Goal: Information Seeking & Learning: Learn about a topic

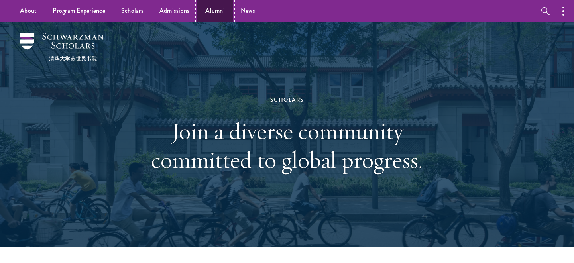
click at [207, 12] on link "Alumni" at bounding box center [214, 11] width 35 height 22
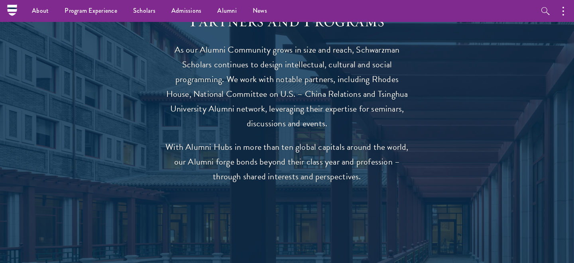
scroll to position [1363, 0]
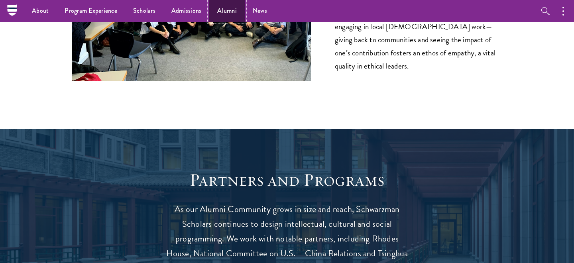
click at [226, 10] on link "Alumni" at bounding box center [226, 11] width 35 height 22
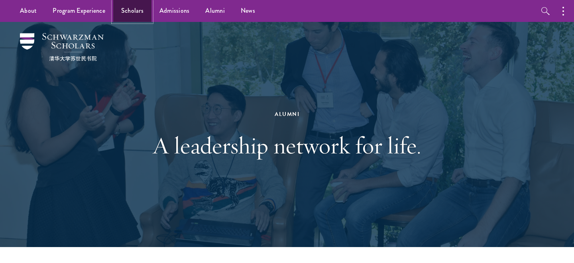
click at [131, 9] on link "Scholars" at bounding box center [132, 11] width 38 height 22
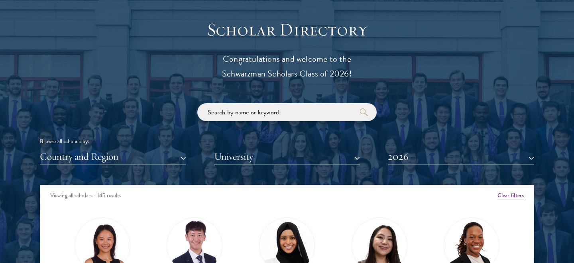
scroll to position [927, 0]
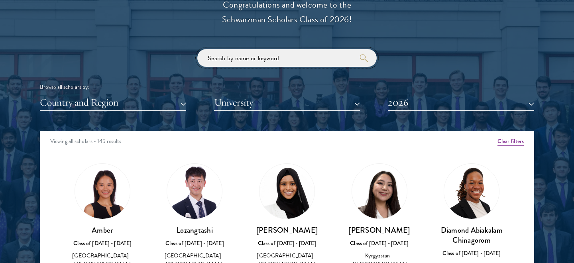
click at [239, 57] on input "search" at bounding box center [286, 58] width 179 height 18
click at [237, 103] on button "University" at bounding box center [287, 102] width 146 height 16
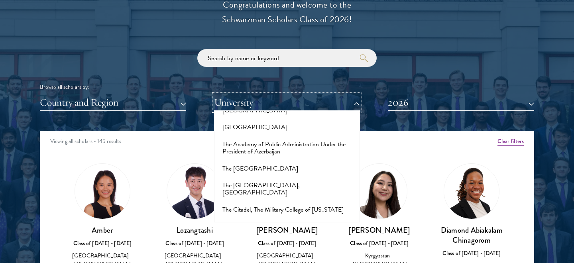
scroll to position [5074, 0]
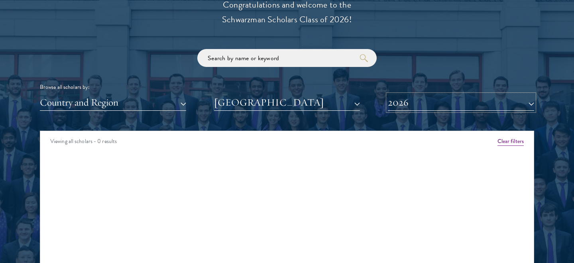
click at [421, 100] on button "2026" at bounding box center [461, 102] width 146 height 16
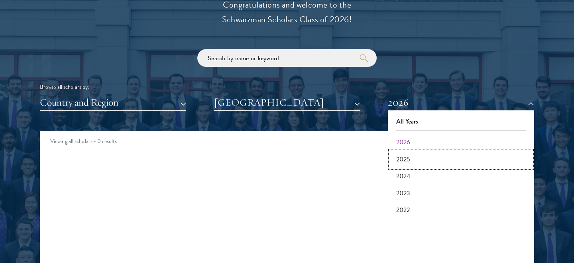
click at [405, 157] on button "2025" at bounding box center [460, 159] width 141 height 17
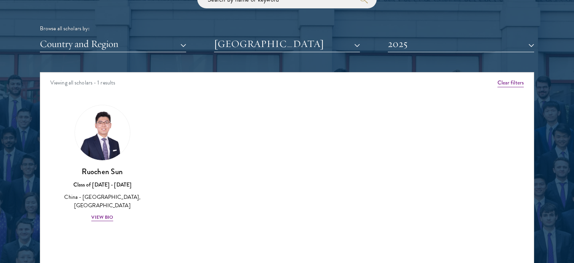
scroll to position [986, 0]
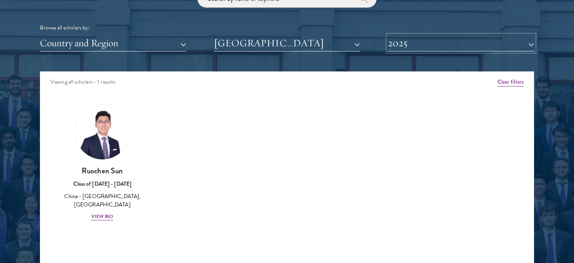
click at [427, 44] on button "2025" at bounding box center [461, 43] width 146 height 16
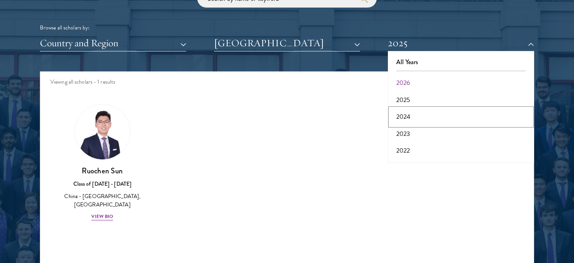
click at [405, 117] on button "2024" at bounding box center [460, 116] width 141 height 17
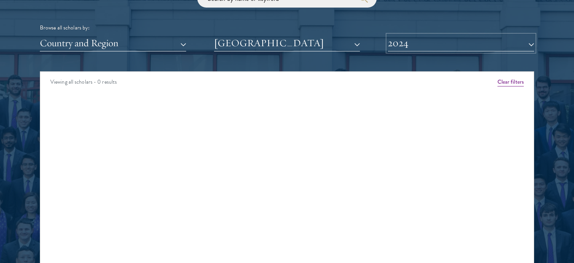
click at [418, 42] on button "2024" at bounding box center [461, 43] width 146 height 16
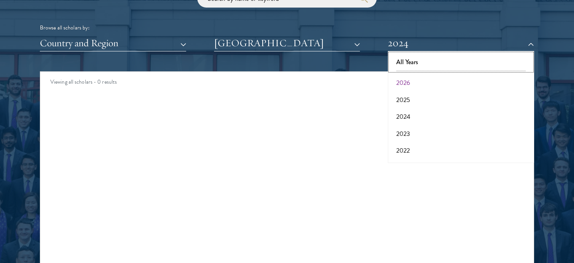
click at [410, 62] on button "All Years" at bounding box center [460, 62] width 141 height 17
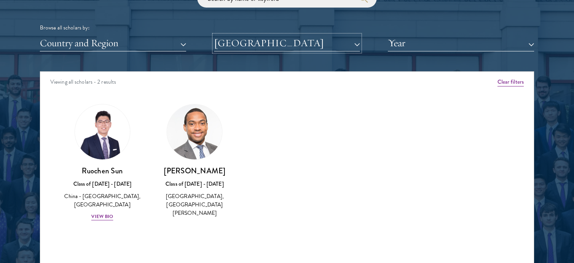
click at [298, 39] on button "[GEOGRAPHIC_DATA]" at bounding box center [287, 43] width 146 height 16
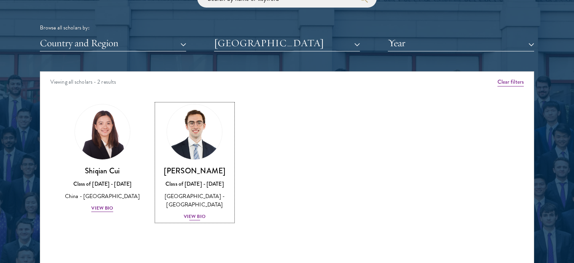
click at [196, 220] on div "[PERSON_NAME] Class of [DATE] - [DATE] [GEOGRAPHIC_DATA] - [GEOGRAPHIC_DATA] Vi…" at bounding box center [195, 193] width 76 height 55
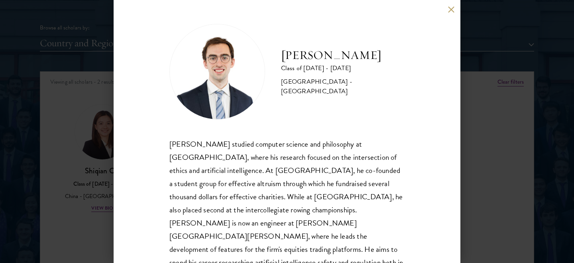
scroll to position [17, 0]
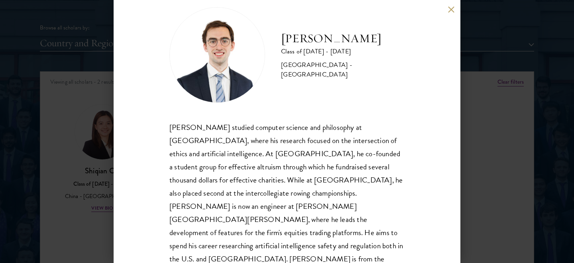
click at [450, 11] on button at bounding box center [450, 9] width 7 height 7
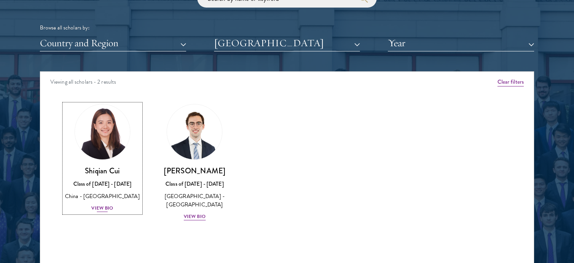
click at [103, 210] on div "View Bio" at bounding box center [102, 208] width 22 height 8
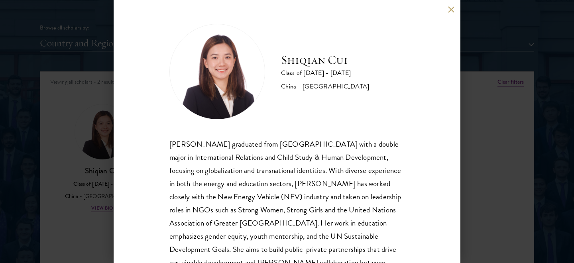
click at [50, 205] on div "[PERSON_NAME] Class of [DATE] - [DATE] [GEOGRAPHIC_DATA] - [GEOGRAPHIC_DATA] [P…" at bounding box center [287, 131] width 574 height 263
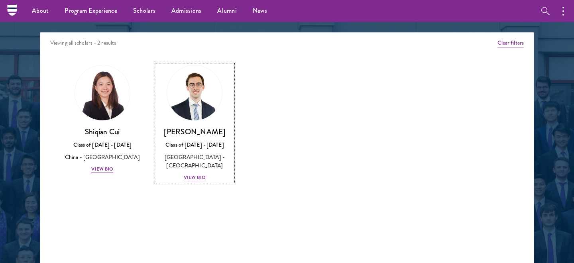
scroll to position [1010, 0]
